Goal: Go to known website: Go to known website

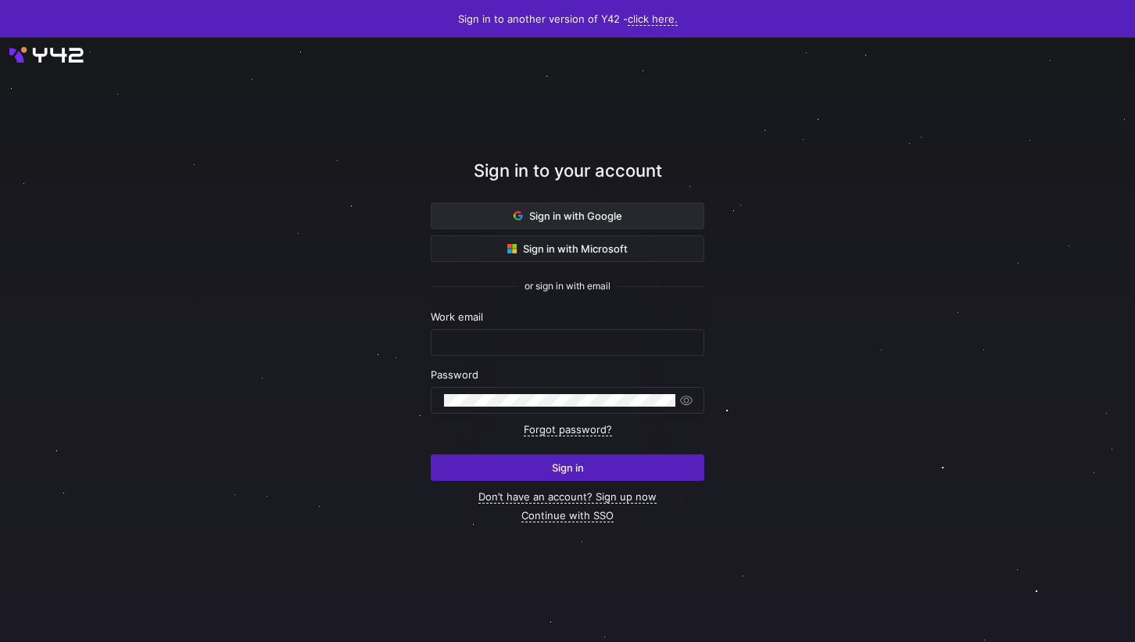
click at [584, 212] on span "Sign in with Google" at bounding box center [567, 215] width 109 height 13
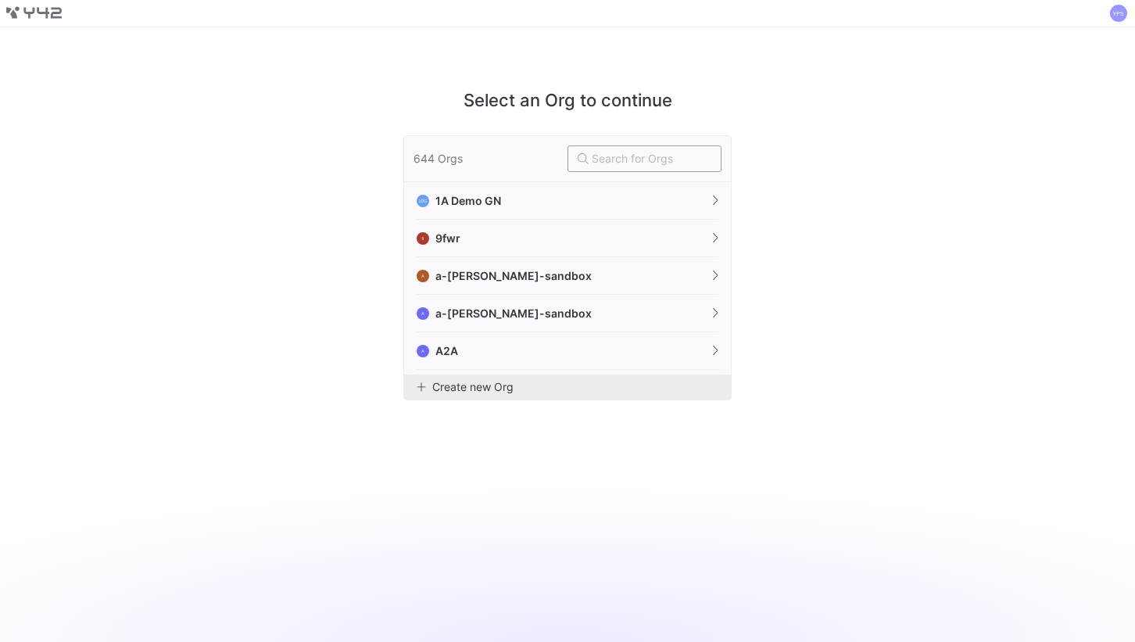
click at [611, 159] on input "text" at bounding box center [652, 158] width 120 height 13
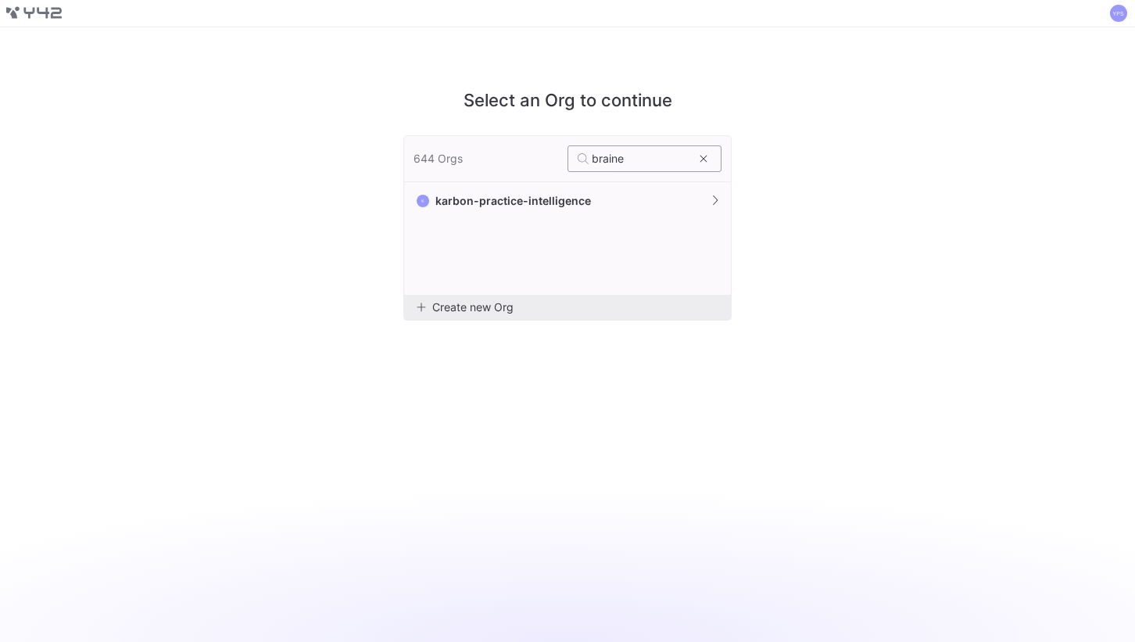
type input "braine"
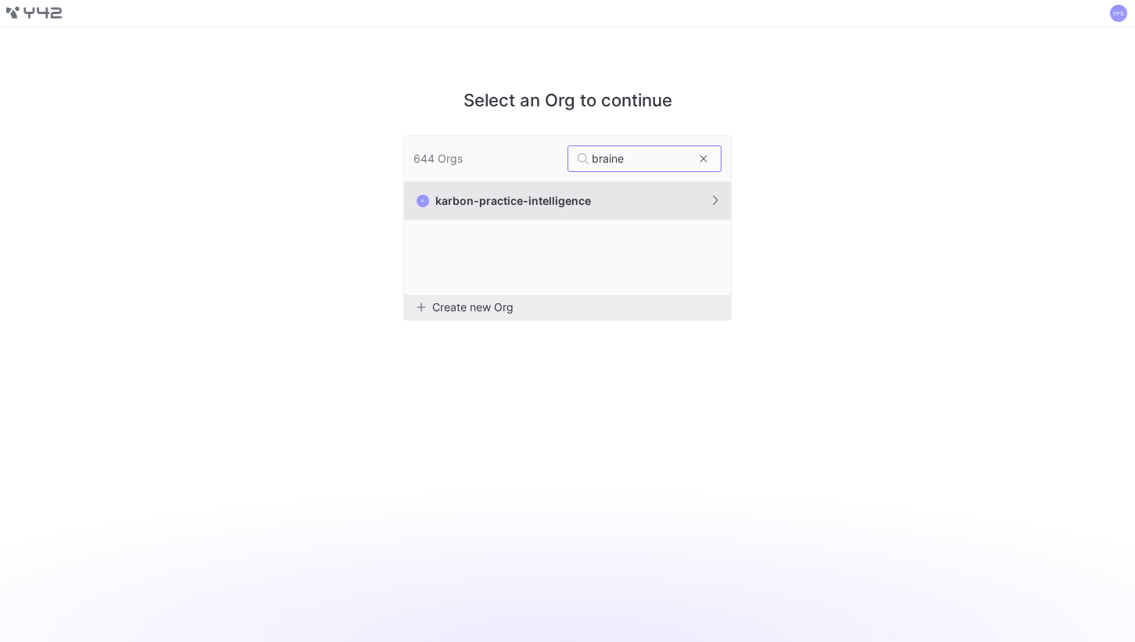
click at [604, 195] on button "K karbon-practice-intelligence" at bounding box center [567, 201] width 327 height 38
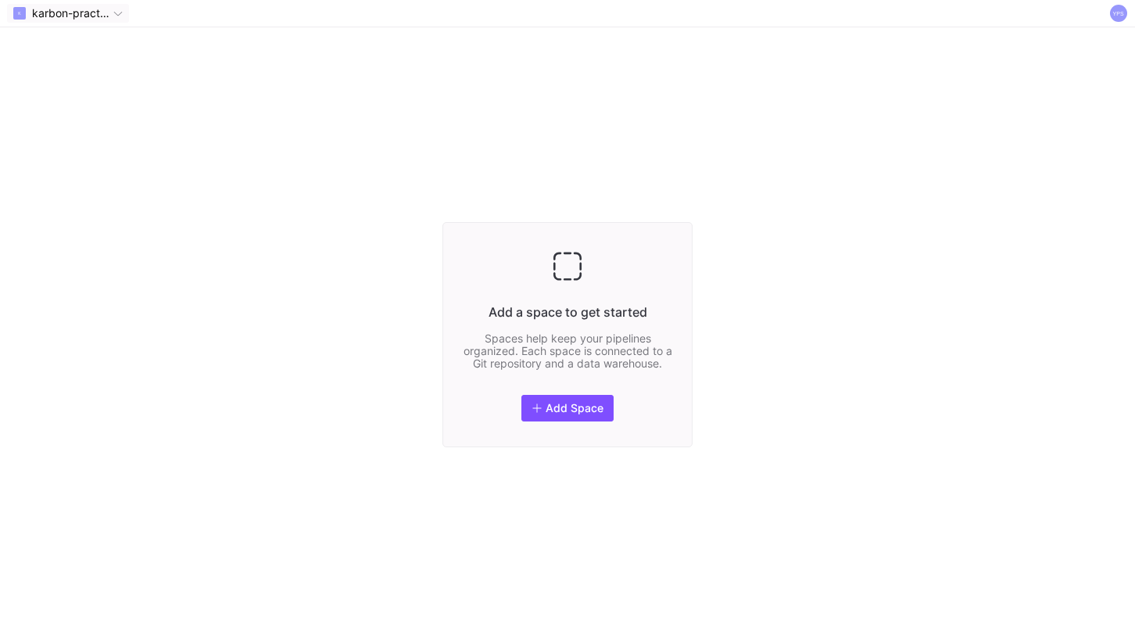
click at [119, 16] on icon at bounding box center [117, 13] width 9 height 9
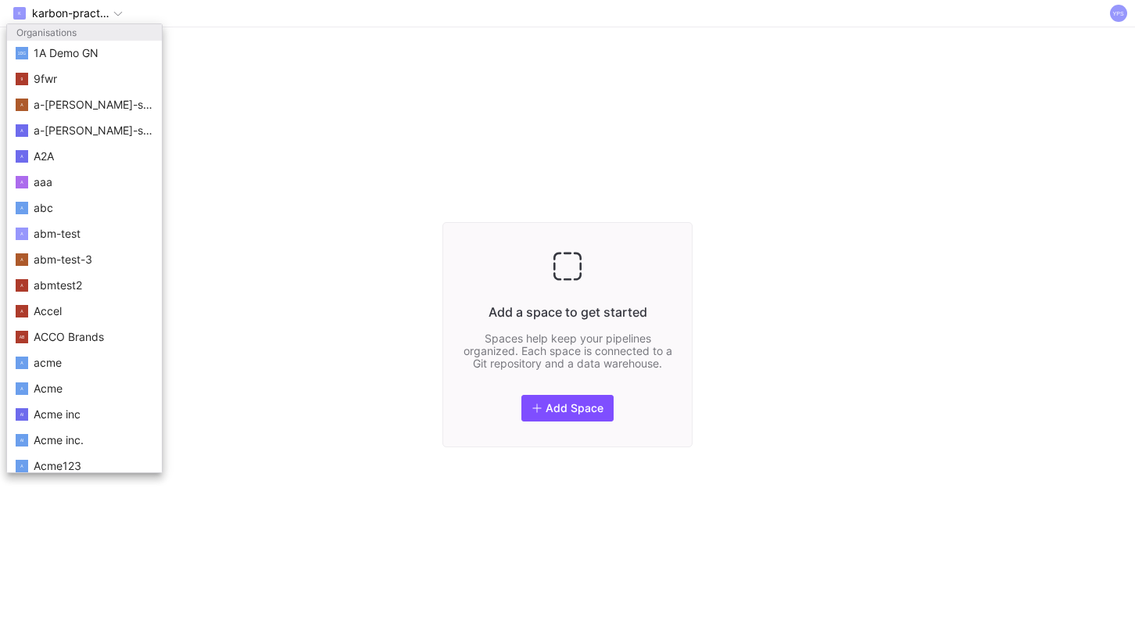
click at [429, 177] on div at bounding box center [567, 321] width 1135 height 642
